Goal: Task Accomplishment & Management: Manage account settings

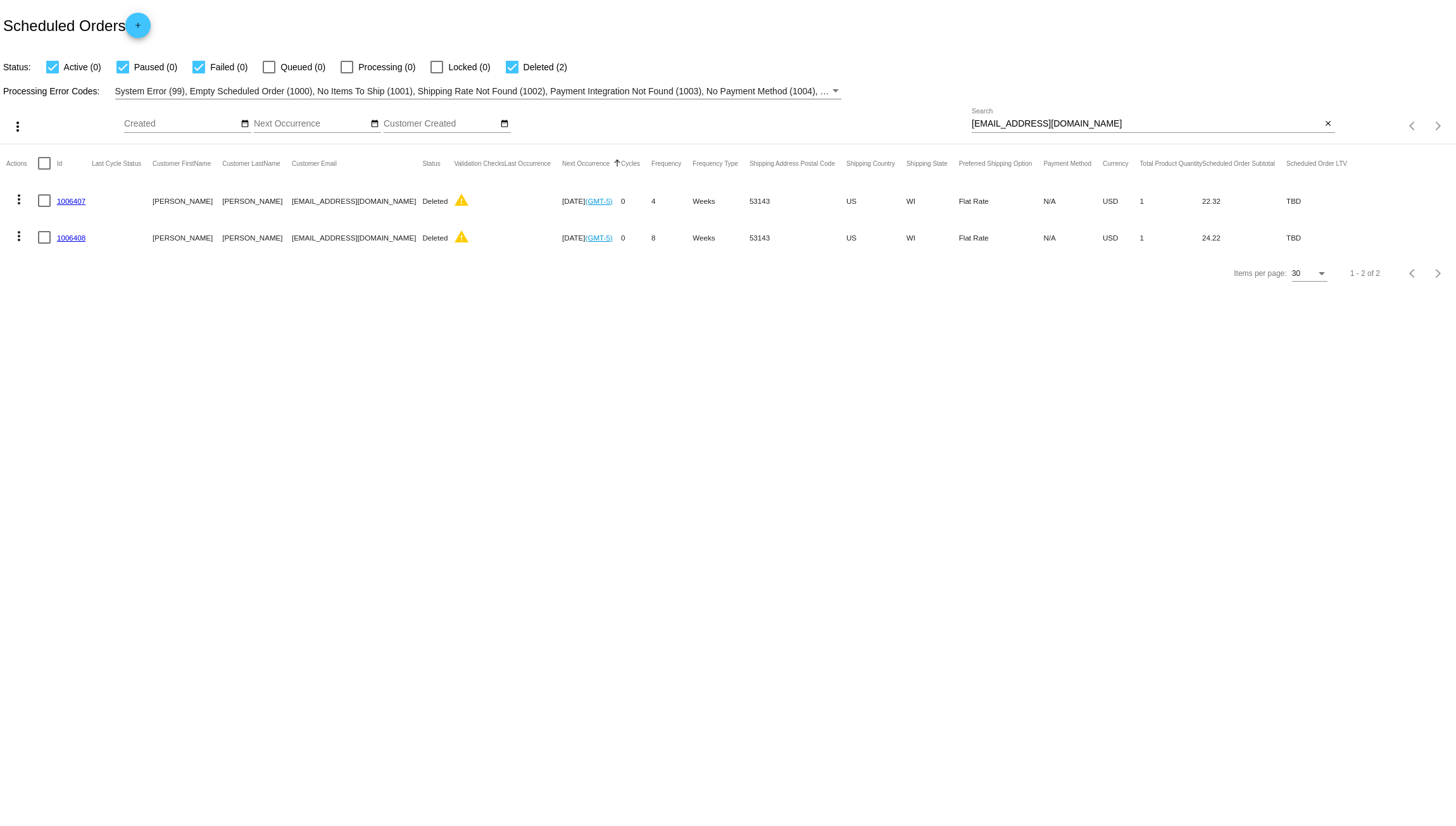
drag, startPoint x: 1089, startPoint y: 123, endPoint x: 793, endPoint y: 99, distance: 297.0
click at [799, 99] on app-dashboard-scheduled-orders "Scheduled Orders add Status: Active (0) Paused (0) Failed (0) Queued (0) Proces…" at bounding box center [728, 145] width 1456 height 291
paste input "[PERSON_NAME][DOMAIN_NAME]"
type input "[PERSON_NAME][DOMAIN_NAME][EMAIL_ADDRESS][DOMAIN_NAME]"
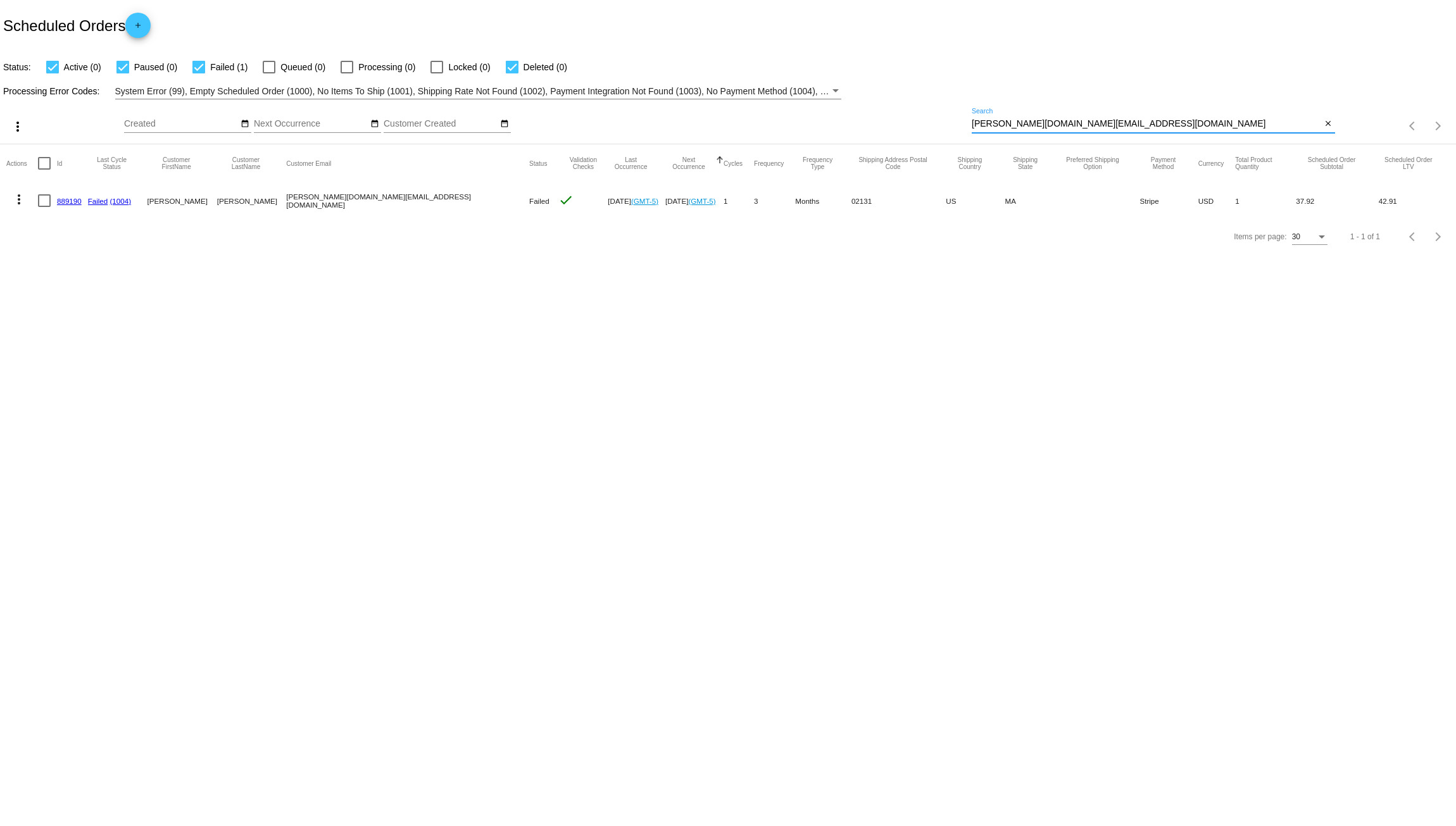
click at [70, 200] on link "889190" at bounding box center [69, 201] width 24 height 8
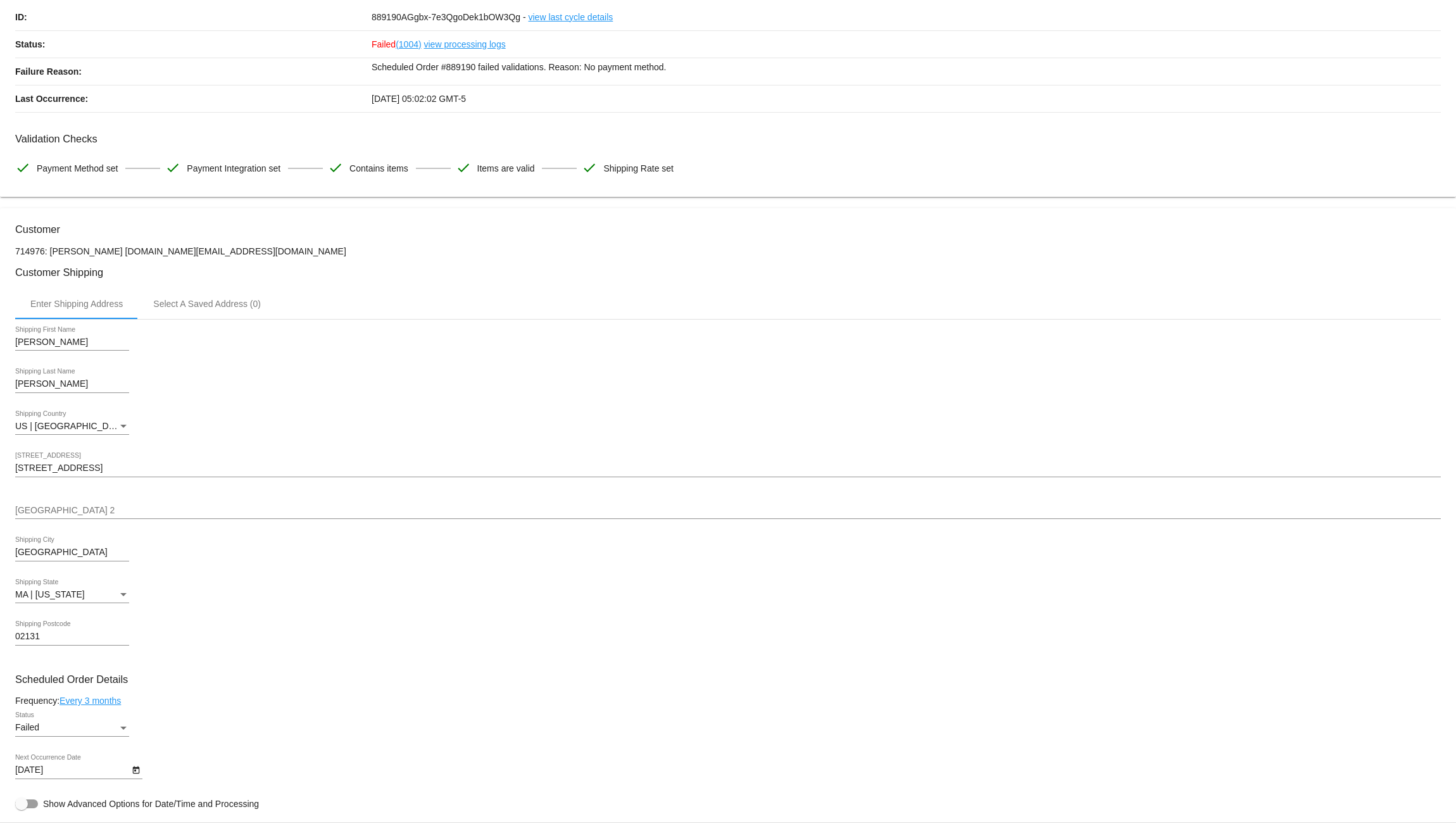
scroll to position [195, 0]
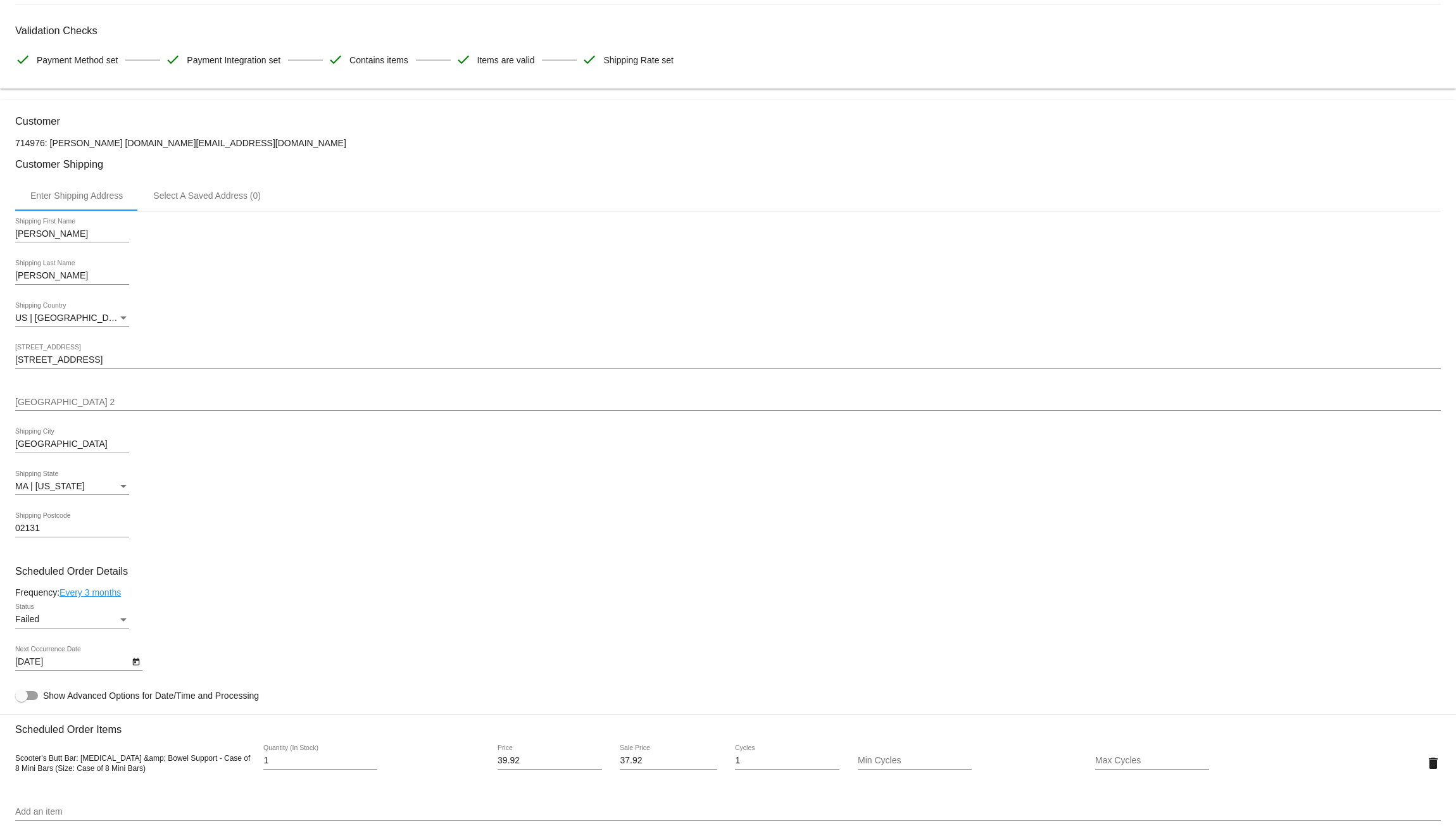
click at [116, 625] on div "Failed" at bounding box center [66, 620] width 102 height 10
click at [79, 604] on span "Paused" at bounding box center [71, 600] width 114 height 26
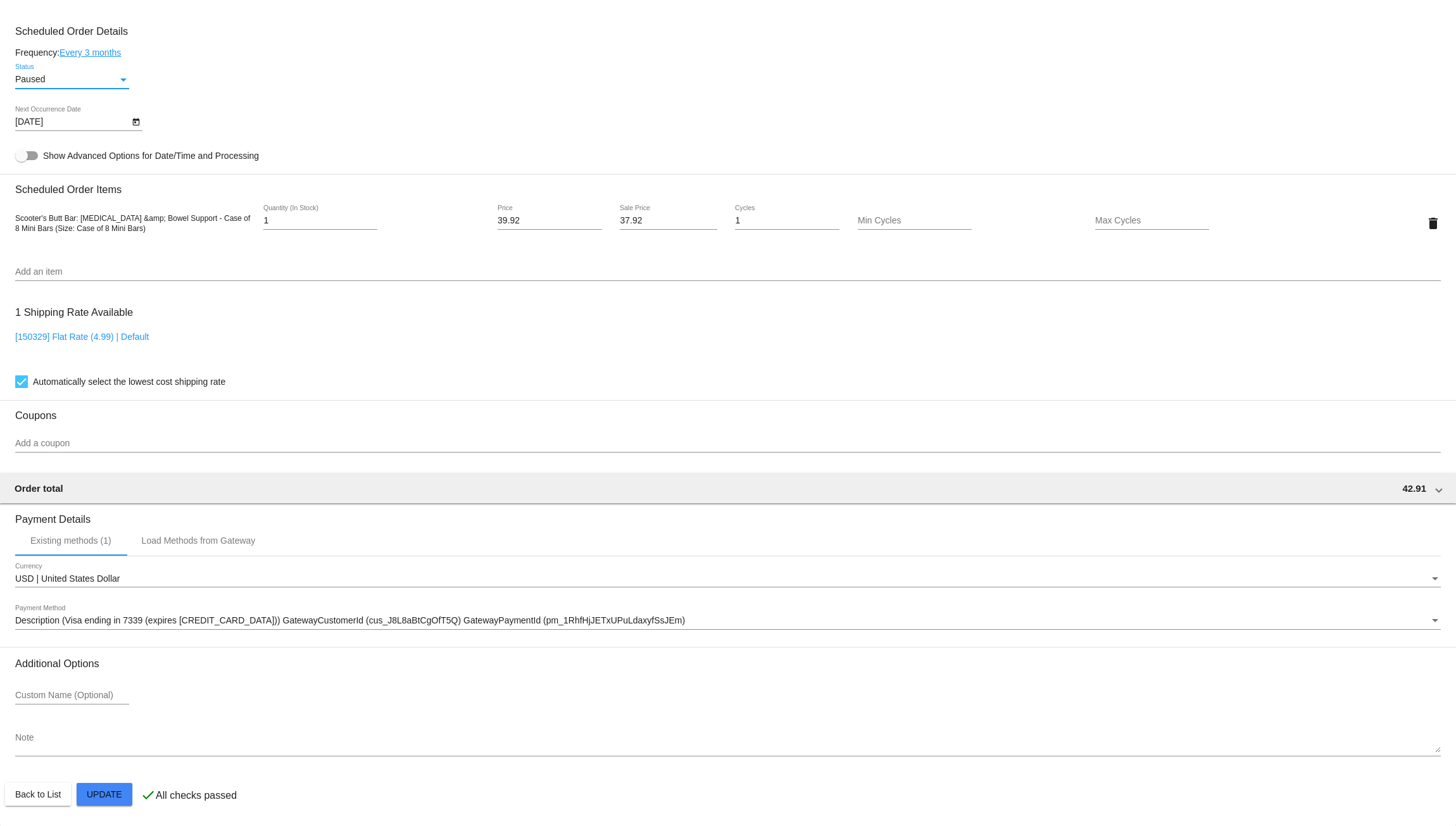
scroll to position [744, 0]
click at [122, 794] on mat-card "Customer 714976: [PERSON_NAME] [DOMAIN_NAME][EMAIL_ADDRESS][DOMAIN_NAME] Custom…" at bounding box center [728, 192] width 1456 height 1266
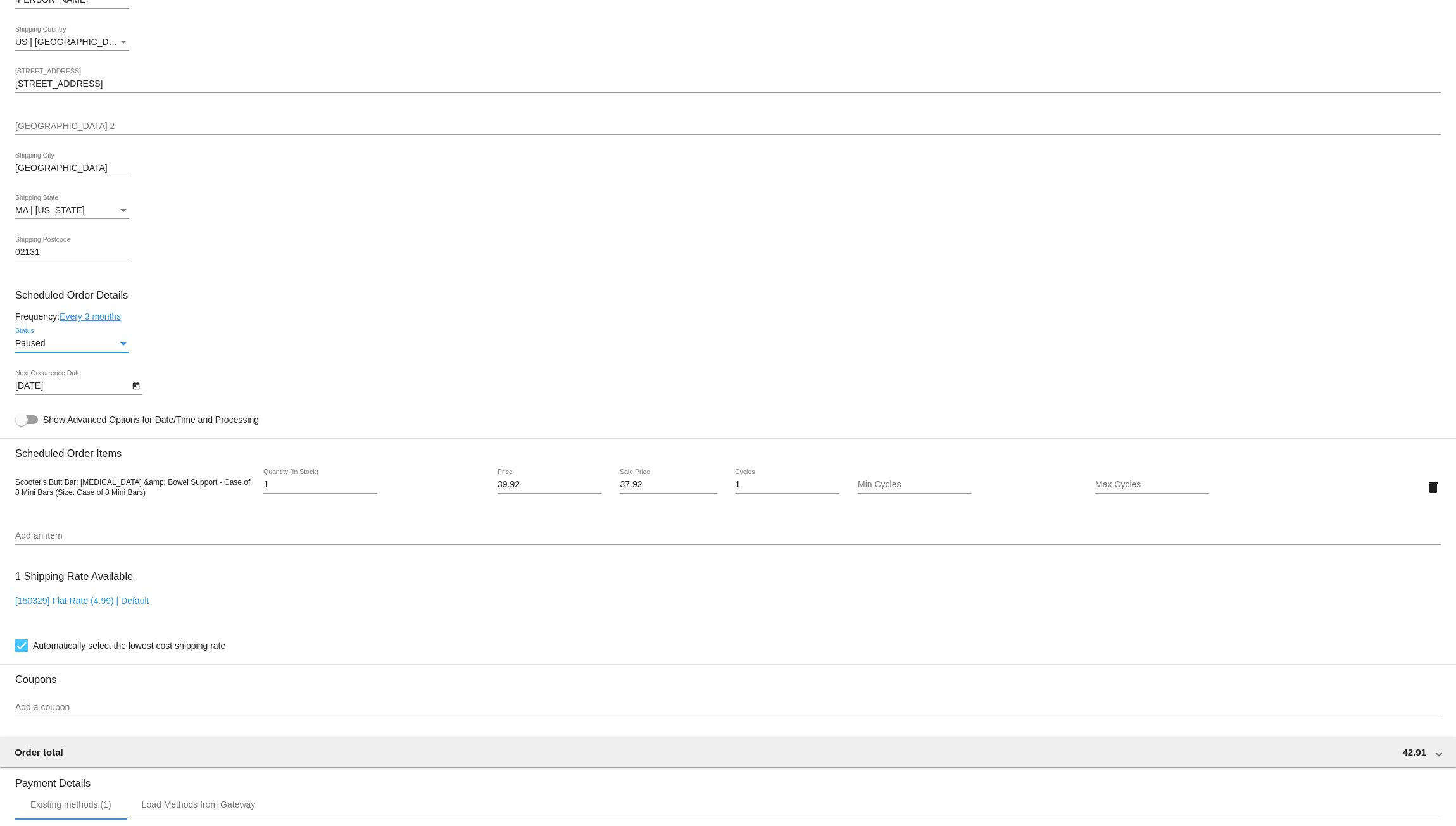
scroll to position [407, 0]
